Goal: Task Accomplishment & Management: Manage account settings

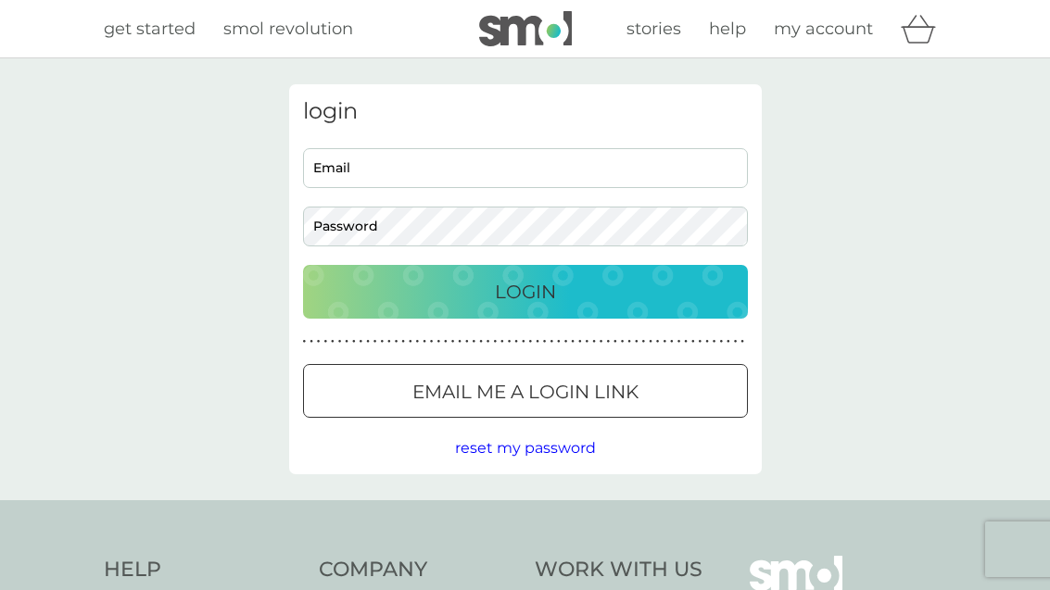
click at [662, 169] on input "Email" at bounding box center [525, 168] width 445 height 40
type input "[EMAIL_ADDRESS][DOMAIN_NAME]"
click at [524, 291] on button "Login" at bounding box center [525, 292] width 445 height 54
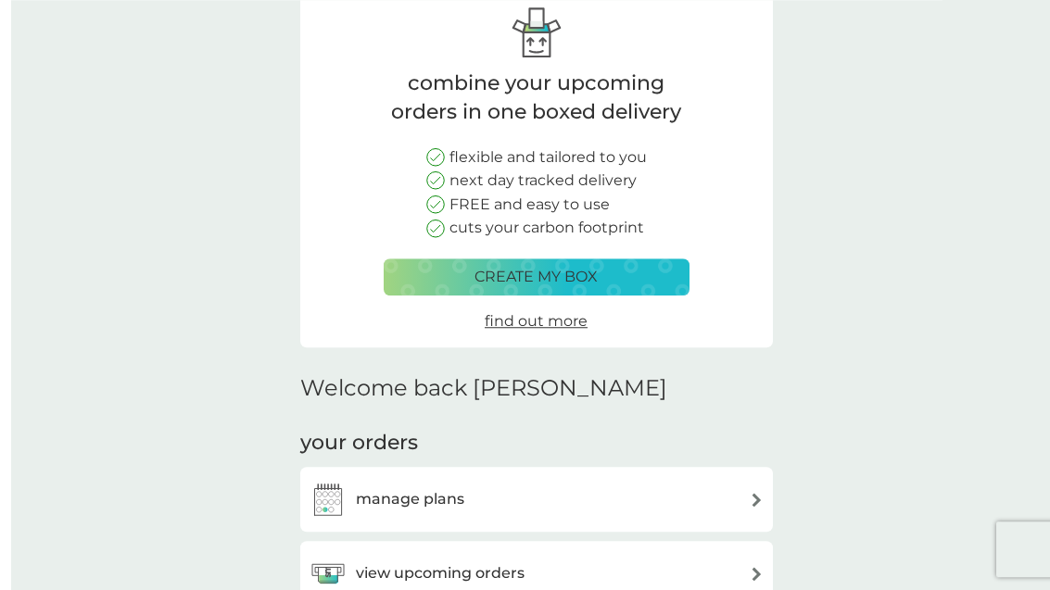
scroll to position [178, 0]
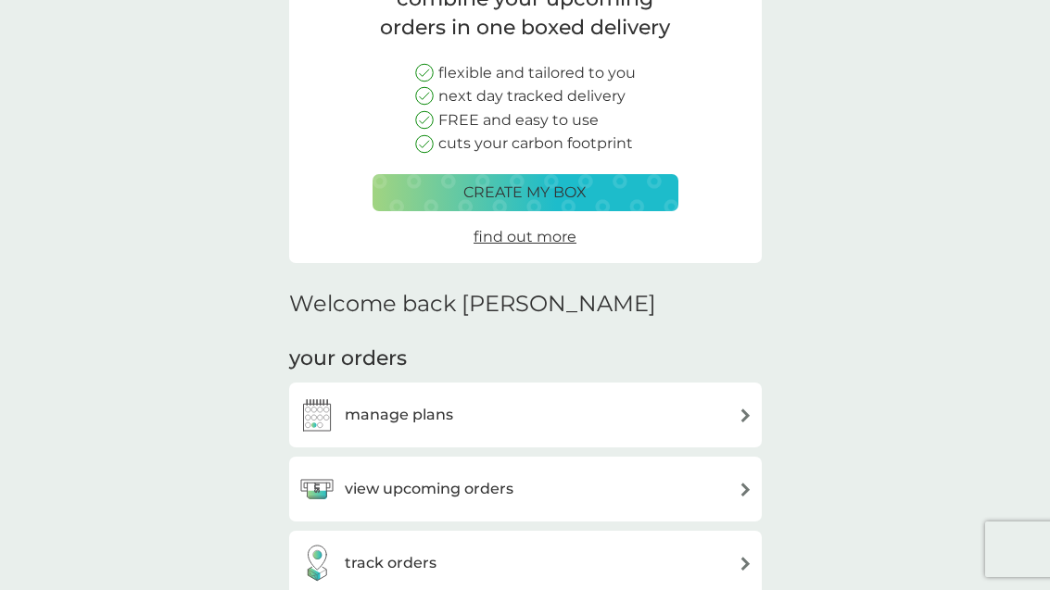
click at [744, 409] on img at bounding box center [745, 416] width 14 height 14
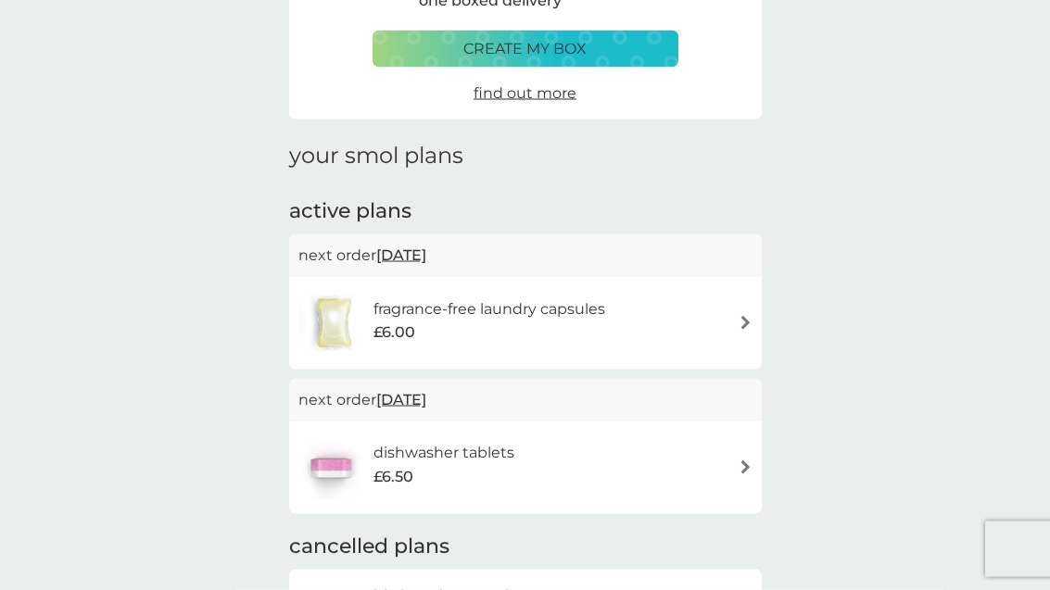
scroll to position [166, 0]
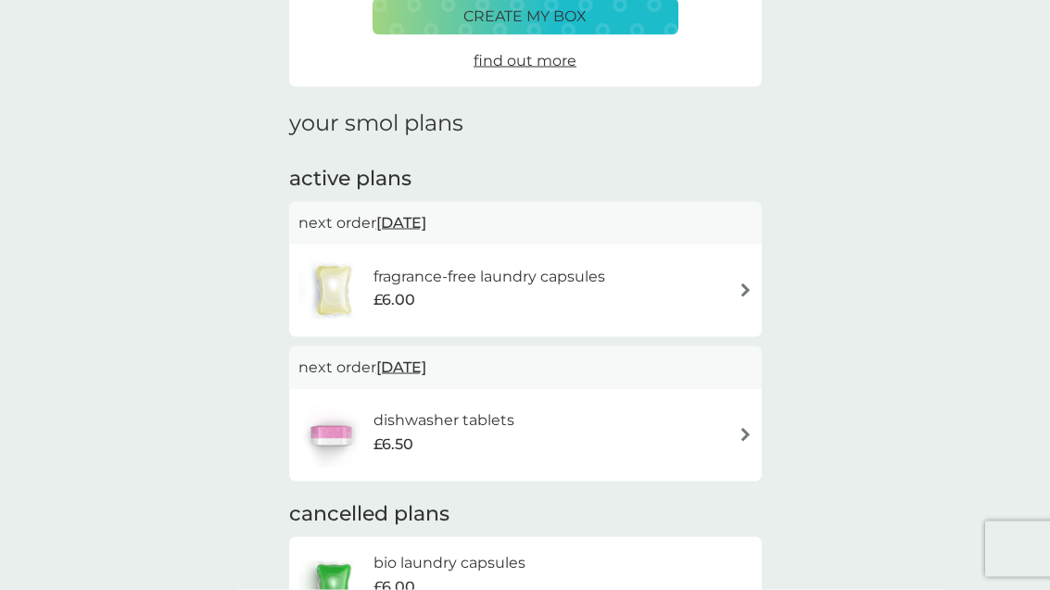
click at [738, 435] on img at bounding box center [745, 435] width 14 height 14
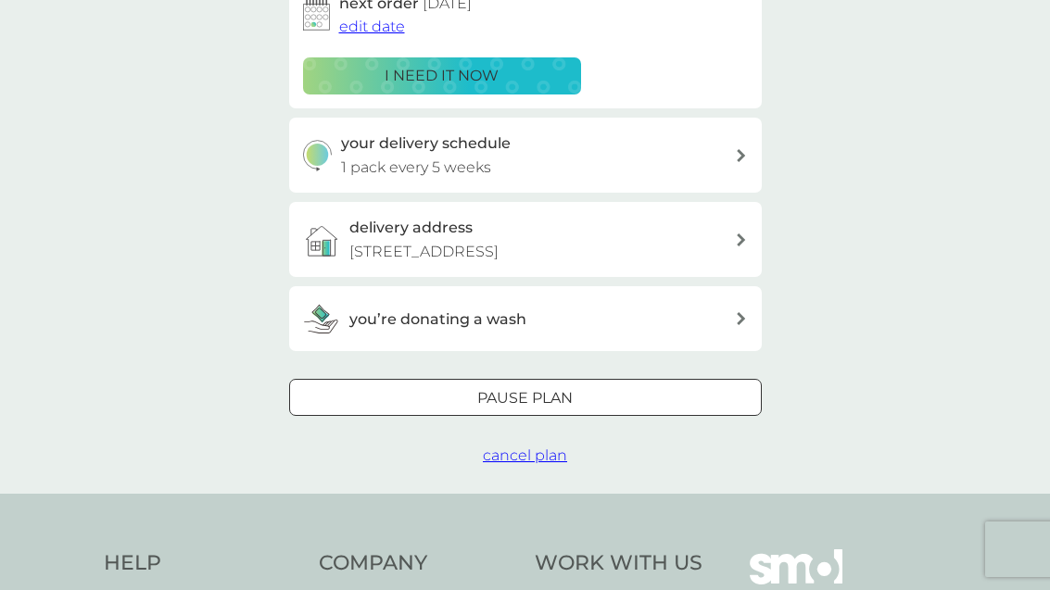
scroll to position [378, 0]
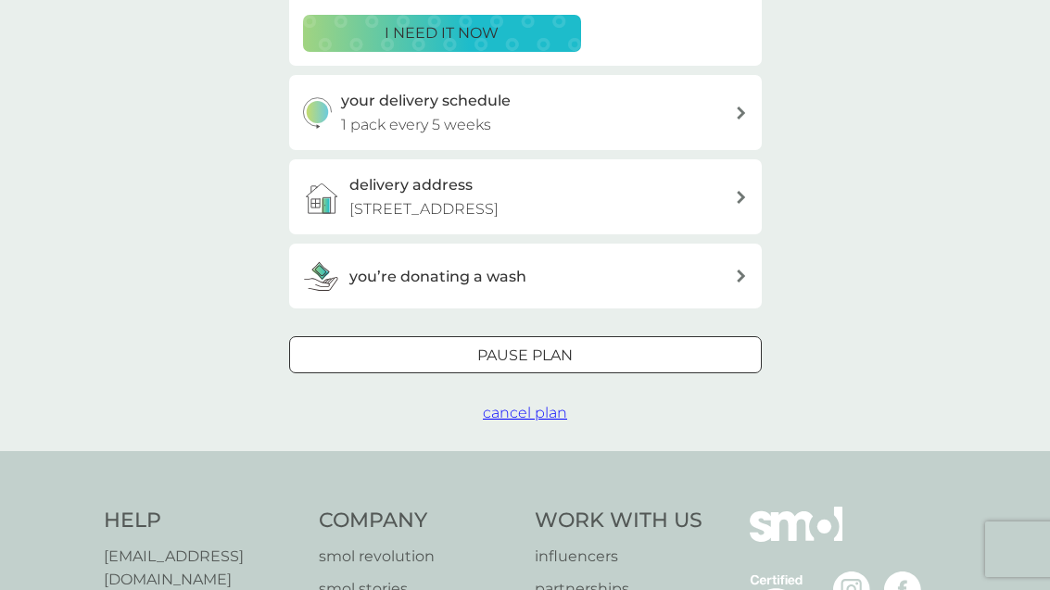
click at [652, 355] on div "Pause plan" at bounding box center [525, 356] width 471 height 24
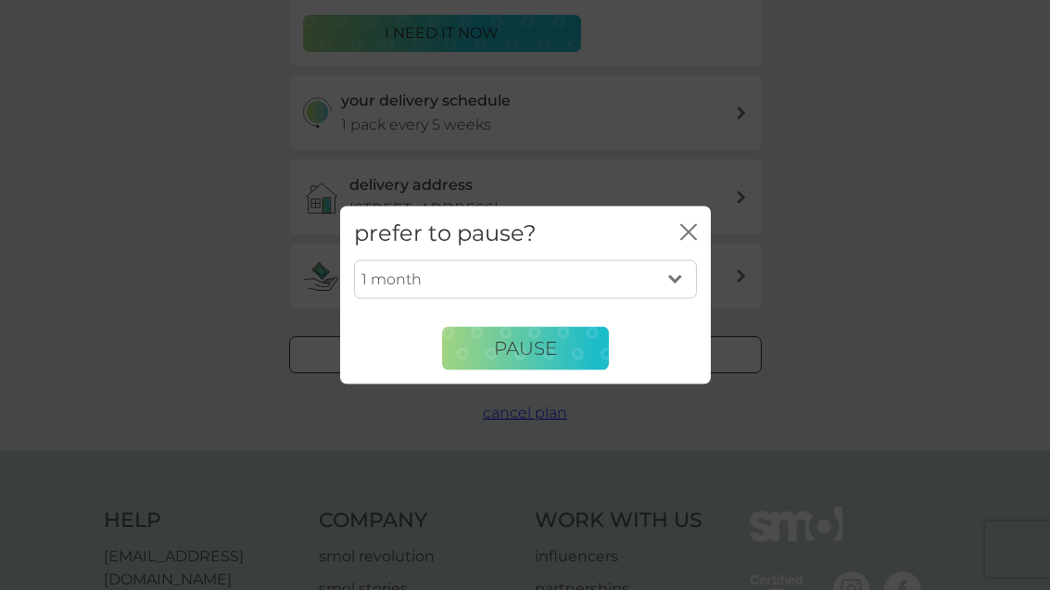
click at [665, 299] on select "1 month 2 months 3 months 4 months 5 months 6 months" at bounding box center [525, 279] width 343 height 39
select select "6"
click at [535, 359] on span "Pause" at bounding box center [525, 348] width 63 height 22
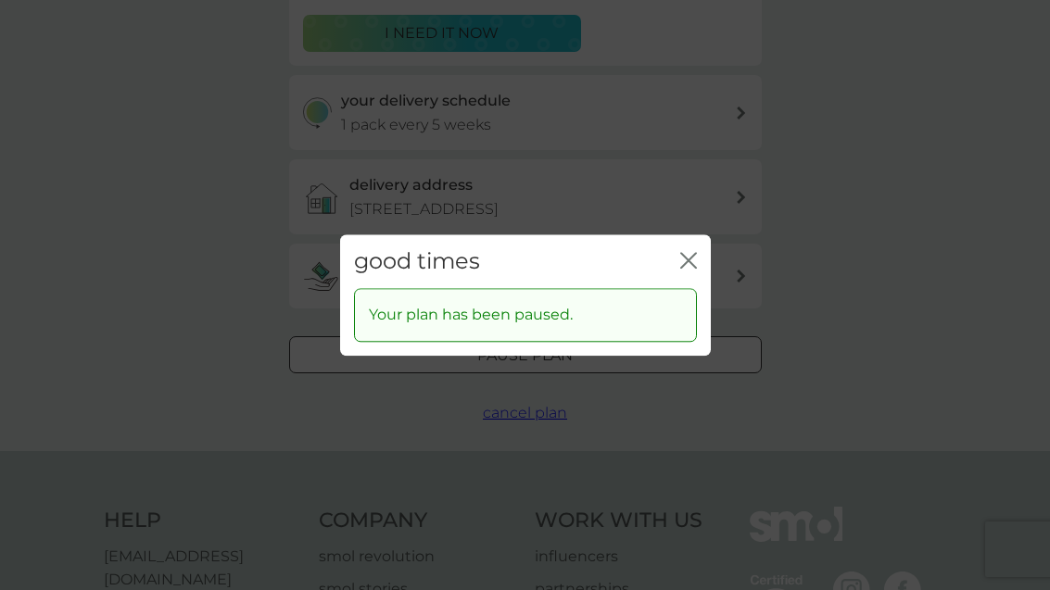
click at [684, 269] on icon "close" at bounding box center [688, 260] width 17 height 17
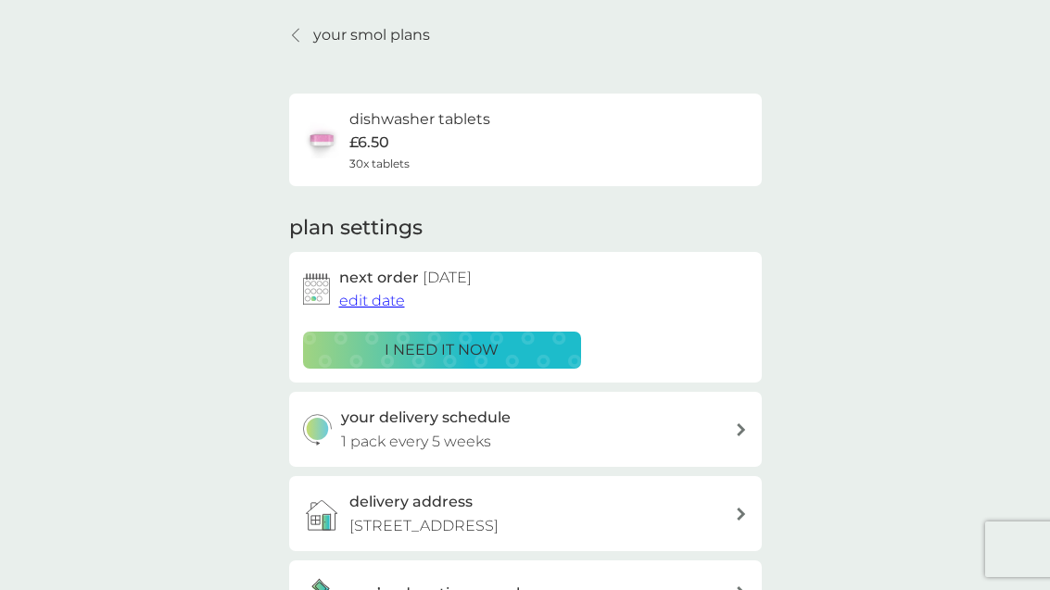
scroll to position [0, 0]
